Goal: Task Accomplishment & Management: Complete application form

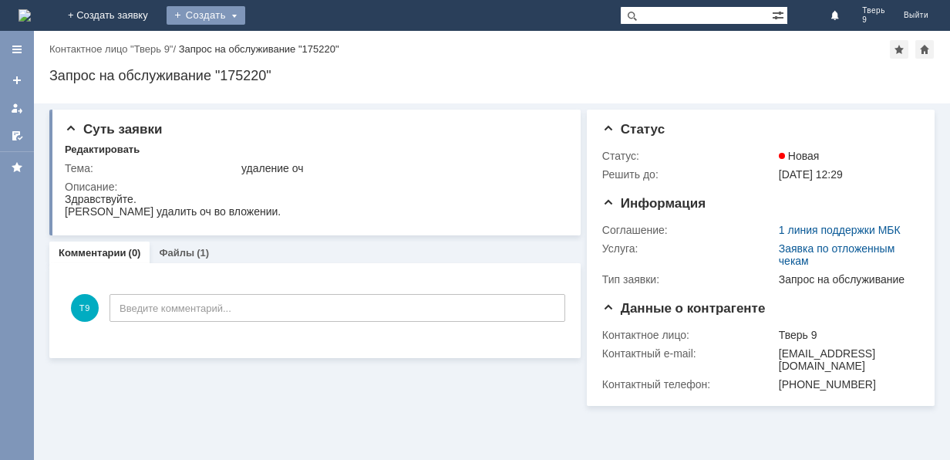
click at [245, 17] on div "Создать" at bounding box center [206, 15] width 79 height 19
click at [287, 48] on link "Заявка" at bounding box center [228, 46] width 117 height 19
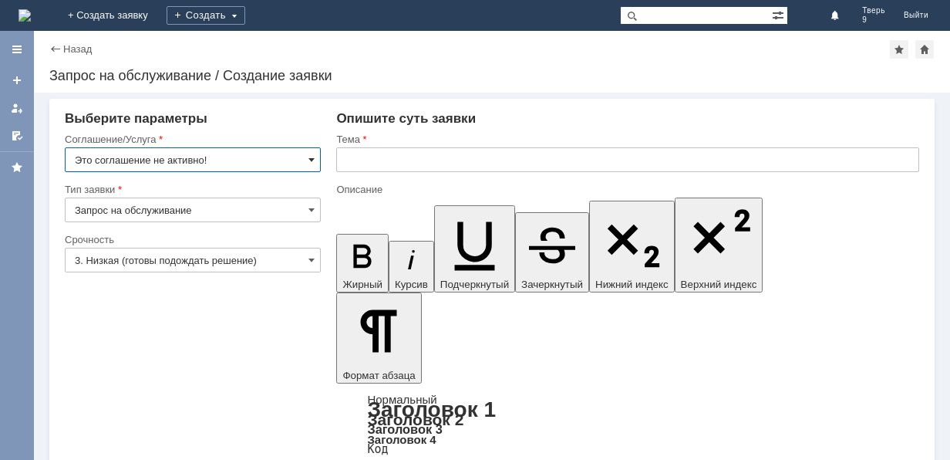
click at [314, 159] on span at bounding box center [311, 159] width 6 height 12
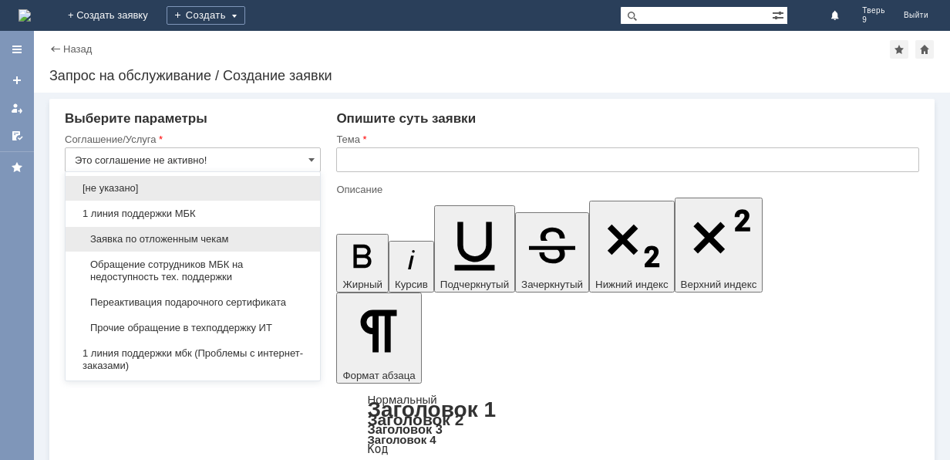
click at [270, 230] on div "Заявка по отложенным чекам" at bounding box center [193, 239] width 255 height 25
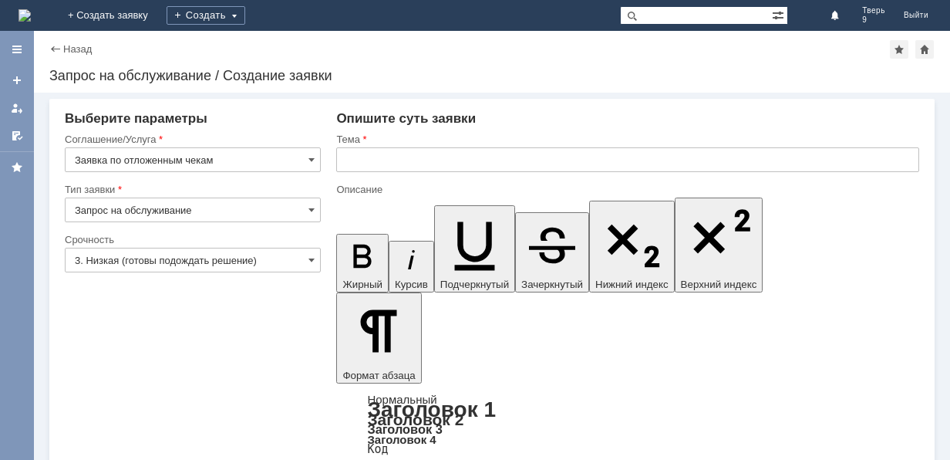
click at [371, 167] on input "text" at bounding box center [627, 159] width 583 height 25
type input "Заявка по отложенным чекам"
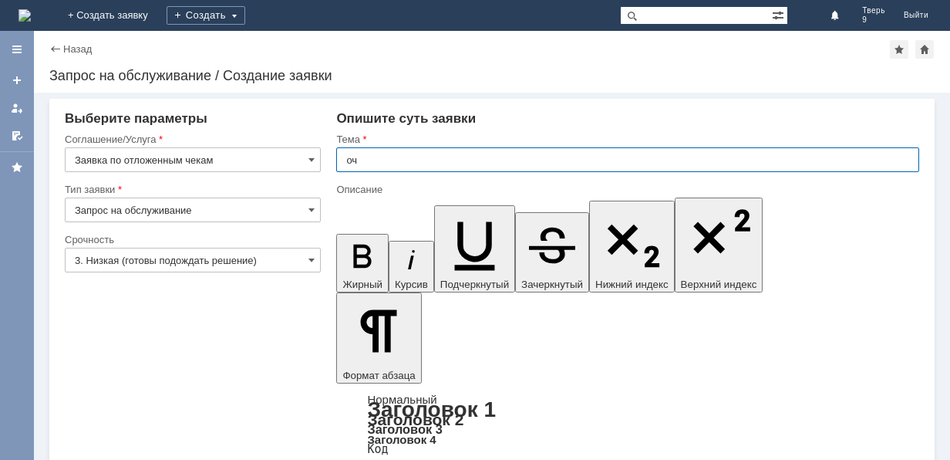
type input "оч"
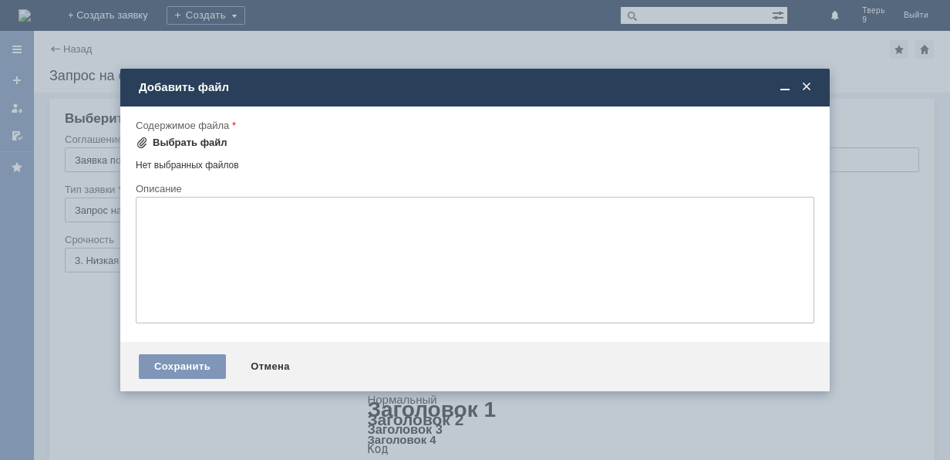
click at [217, 138] on div "Выбрать файл" at bounding box center [190, 143] width 75 height 12
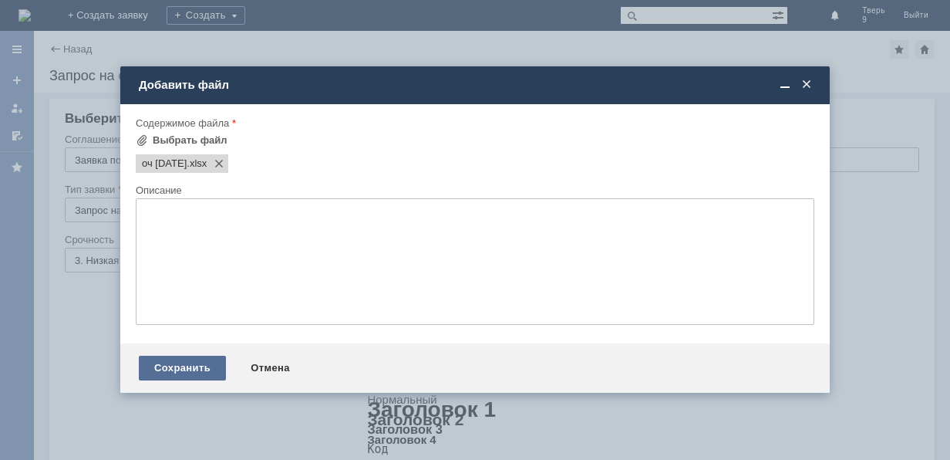
click at [202, 359] on div "Сохранить" at bounding box center [182, 368] width 87 height 25
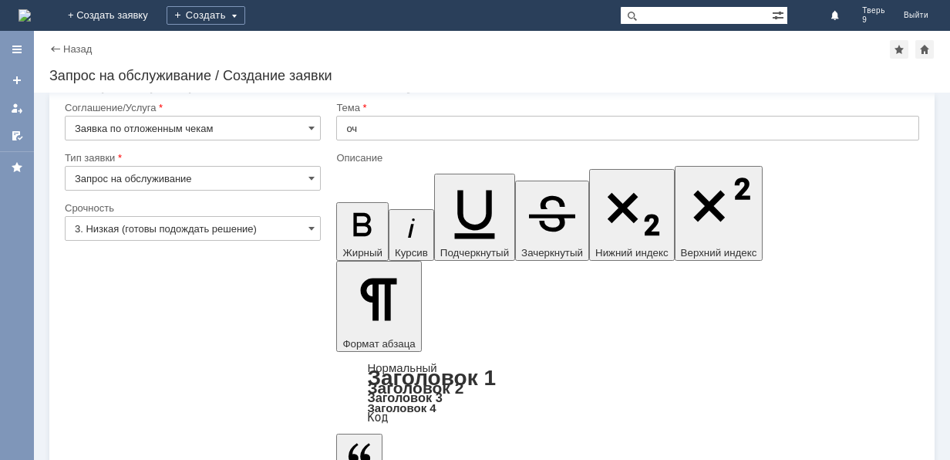
scroll to position [49, 0]
